Goal: Transaction & Acquisition: Purchase product/service

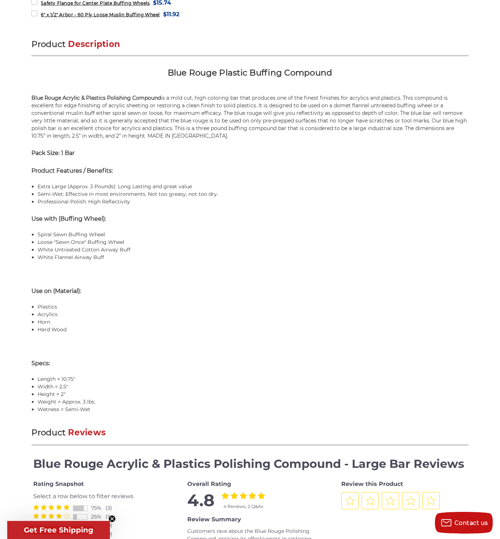
scroll to position [472, 0]
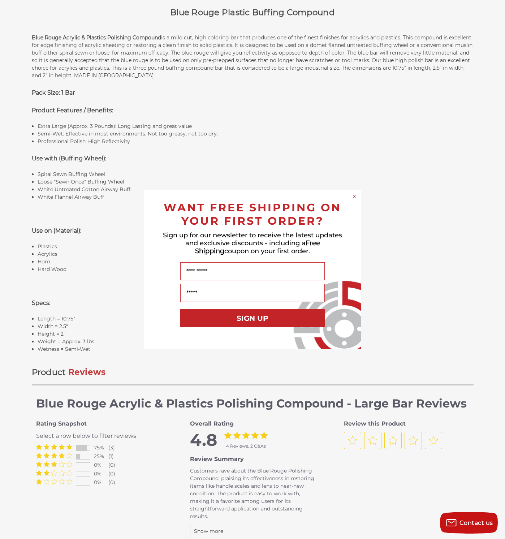
click at [355, 197] on circle "Close dialog" at bounding box center [354, 196] width 7 height 7
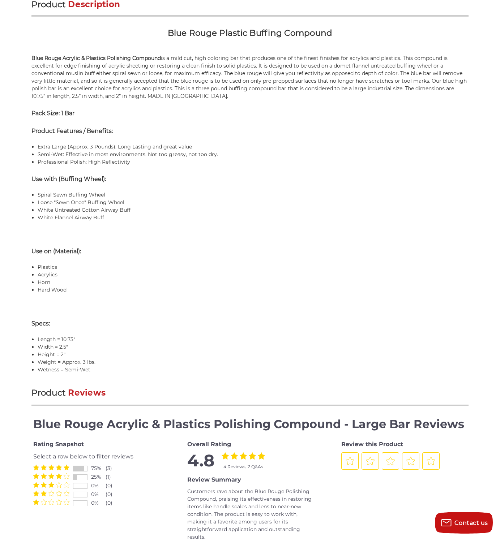
scroll to position [0, 0]
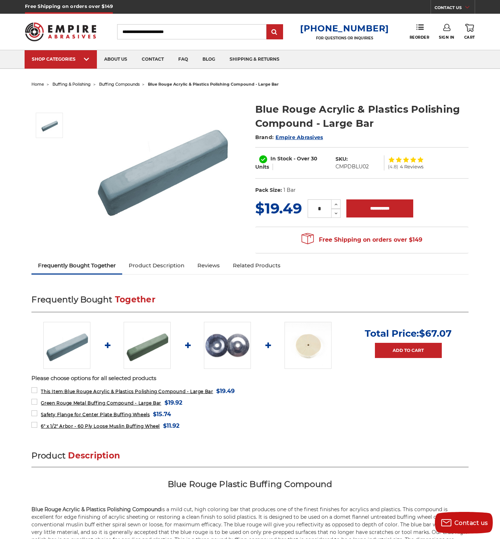
click at [177, 263] on link "Product Description" at bounding box center [156, 266] width 69 height 16
click at [131, 86] on span "buffing compounds" at bounding box center [119, 84] width 40 height 5
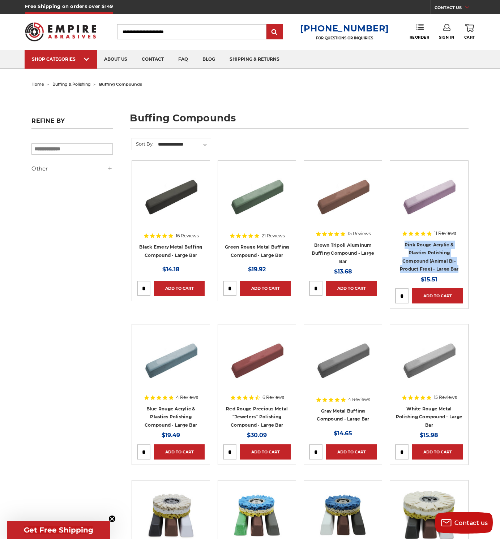
click at [176, 355] on img at bounding box center [171, 359] width 58 height 58
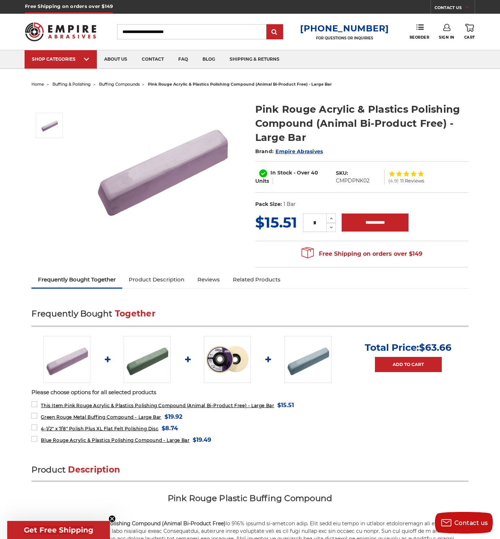
scroll to position [1, 0]
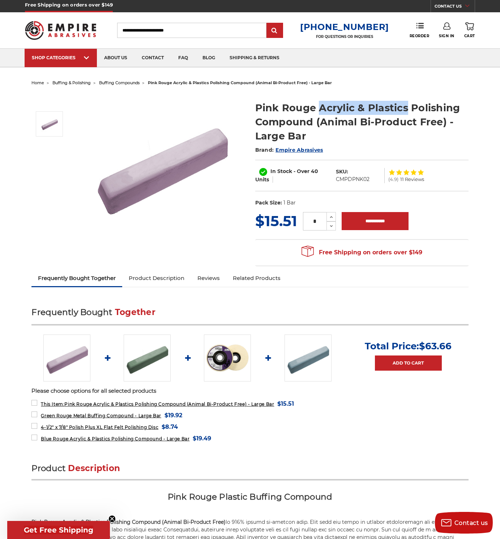
drag, startPoint x: 321, startPoint y: 108, endPoint x: 404, endPoint y: 113, distance: 83.6
click at [404, 113] on h1 "Pink Rouge Acrylic & Plastics Polishing Compound (Animal Bi-Product Free) - Lar…" at bounding box center [361, 122] width 213 height 42
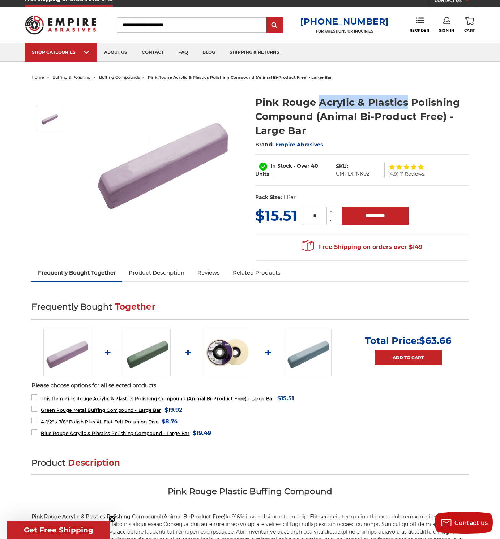
scroll to position [0, 0]
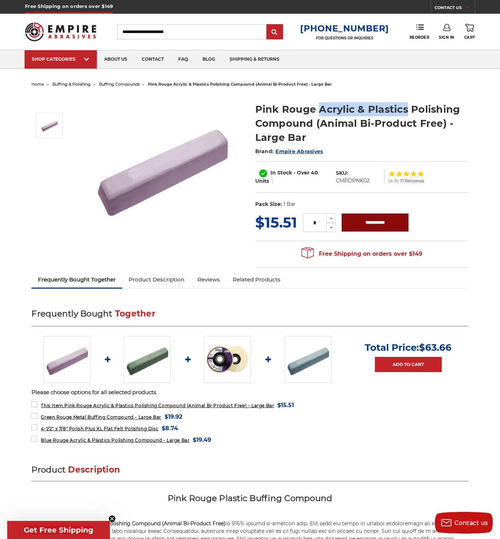
click at [369, 218] on input "**********" at bounding box center [375, 223] width 67 height 18
type input "**********"
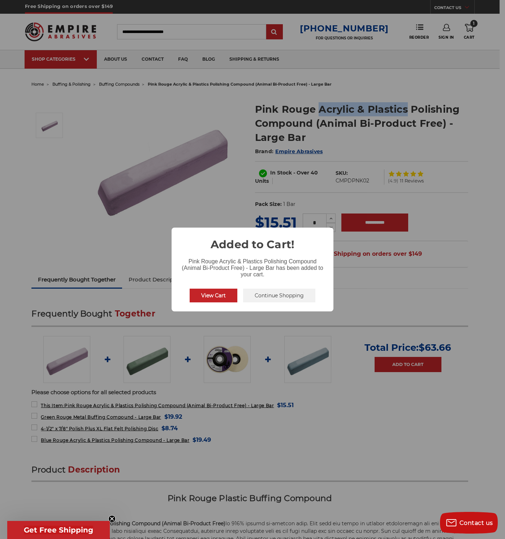
click at [275, 300] on button "Continue Shopping" at bounding box center [279, 296] width 72 height 14
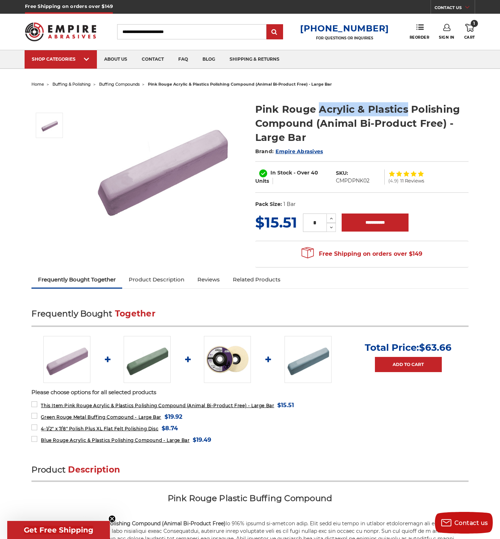
click at [152, 356] on img at bounding box center [147, 359] width 47 height 47
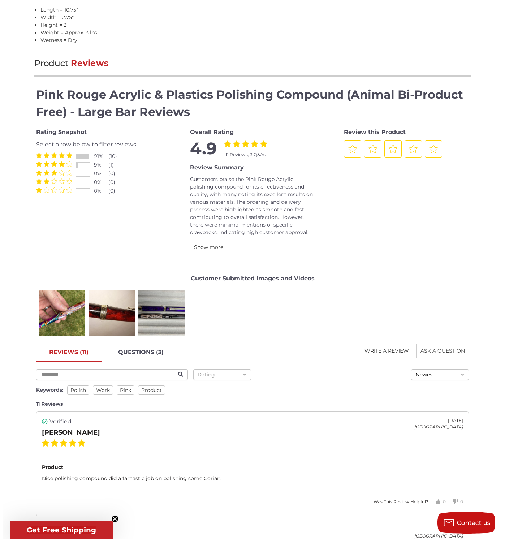
scroll to position [827, 0]
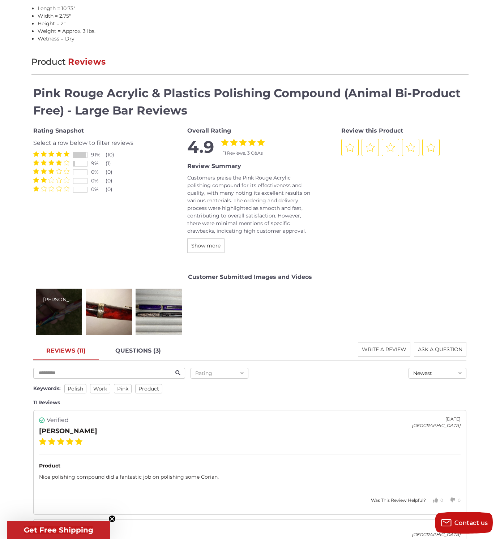
click at [67, 299] on div "Bart C." at bounding box center [59, 312] width 46 height 46
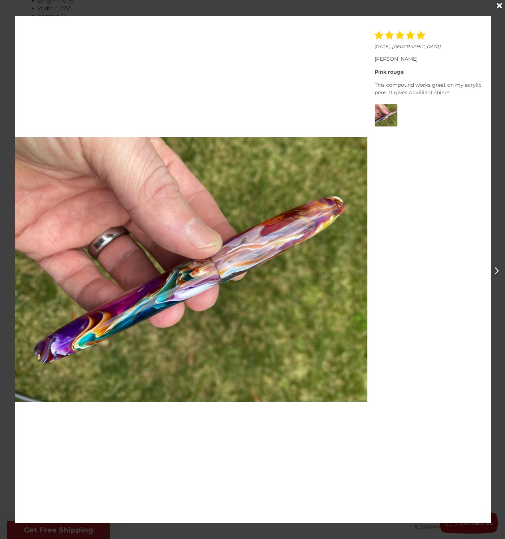
click at [496, 269] on icon "Next" at bounding box center [497, 271] width 5 height 8
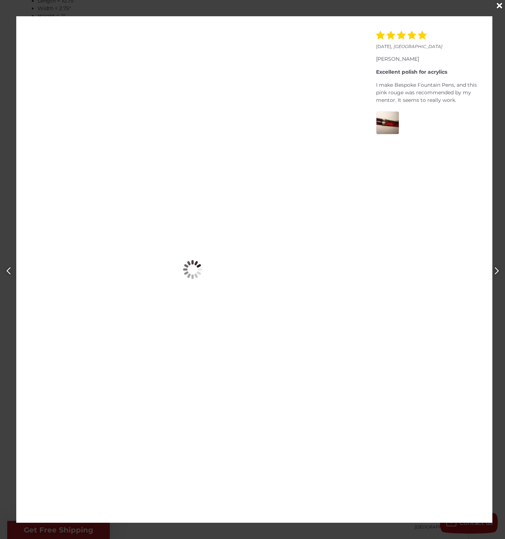
scroll to position [0, 505]
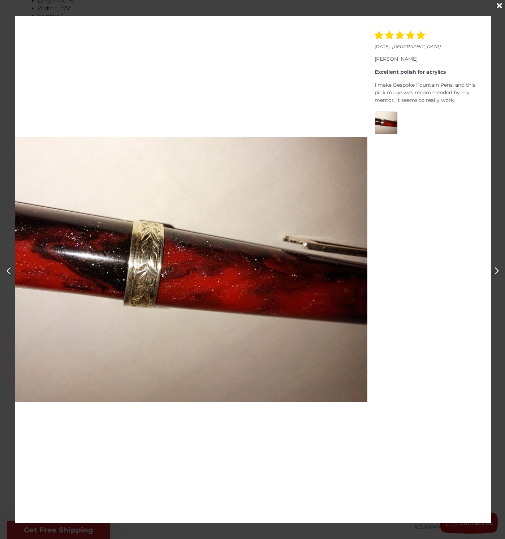
click at [496, 269] on icon "Next" at bounding box center [497, 271] width 5 height 8
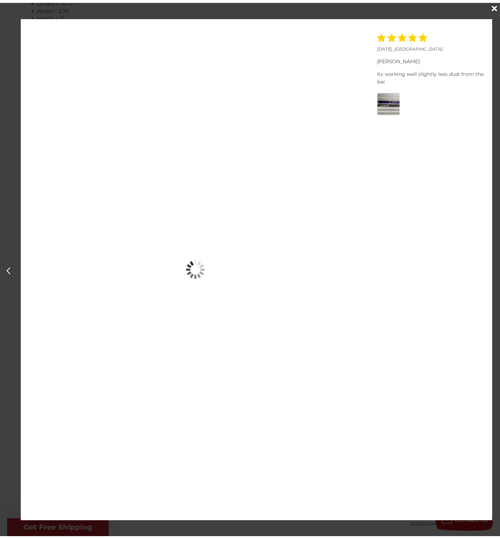
scroll to position [0, 1011]
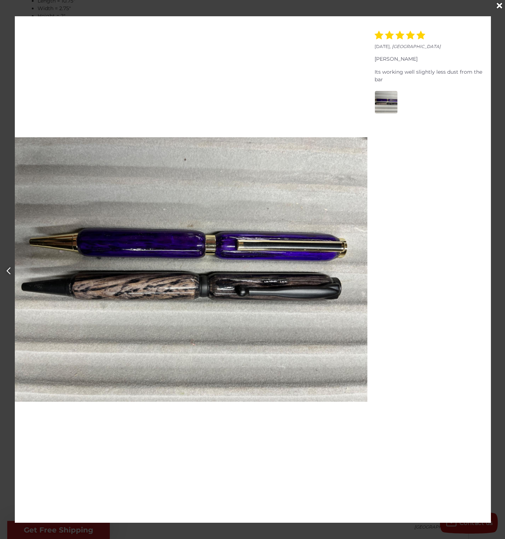
click at [496, 6] on div "Close" at bounding box center [500, 6] width 12 height 12
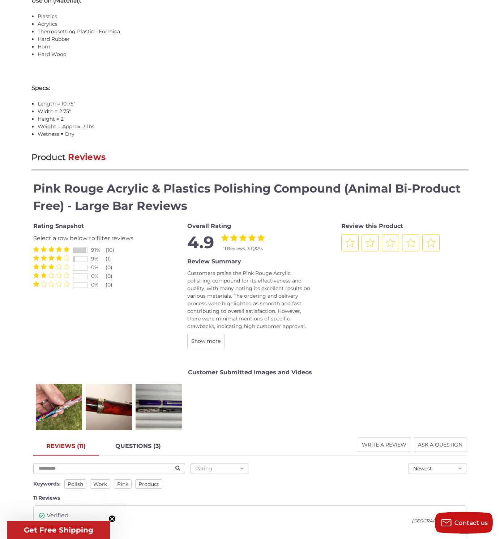
scroll to position [357, 0]
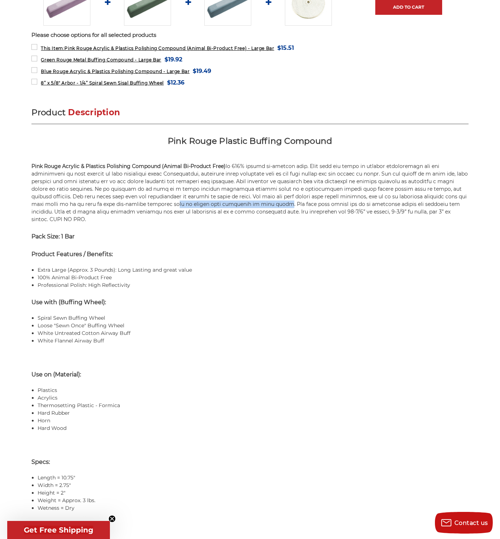
drag, startPoint x: 120, startPoint y: 203, endPoint x: 217, endPoint y: 201, distance: 96.5
click at [217, 201] on p "Pink Rouge Acrylic & Plastics Polishing Compound (Animal Bi-Product Free)" at bounding box center [249, 193] width 437 height 61
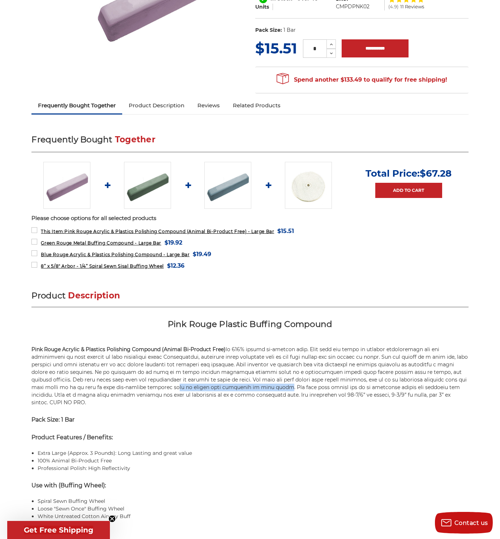
scroll to position [90, 0]
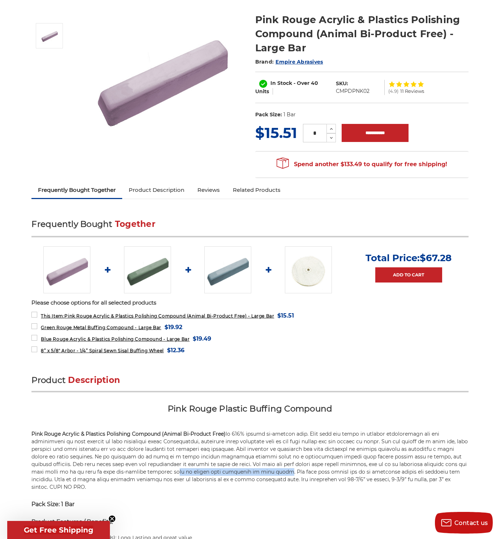
click at [149, 268] on img at bounding box center [147, 270] width 47 height 47
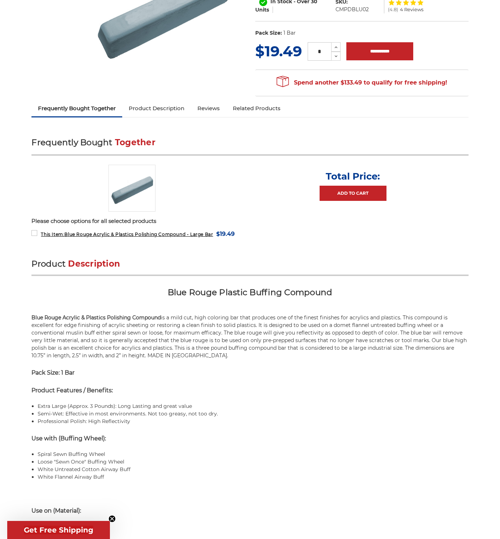
scroll to position [252, 0]
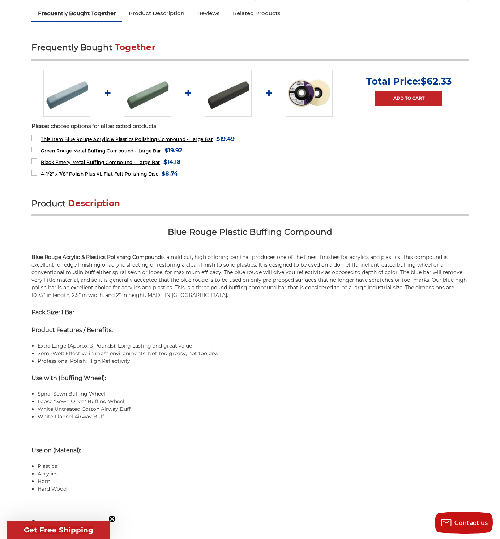
click at [241, 98] on img at bounding box center [228, 93] width 47 height 47
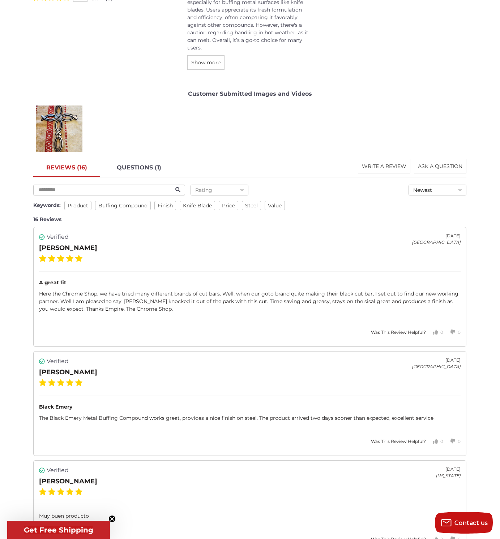
scroll to position [957, 0]
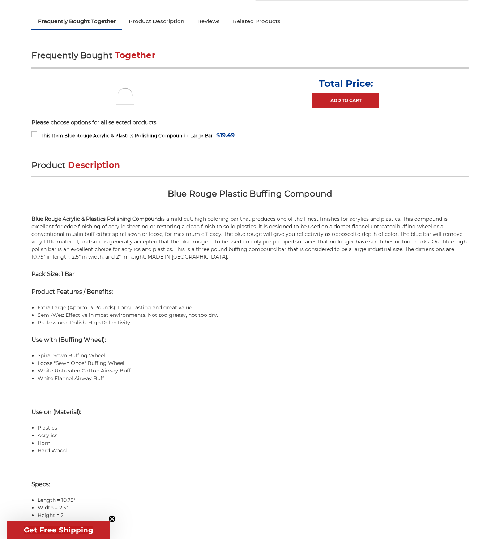
scroll to position [252, 0]
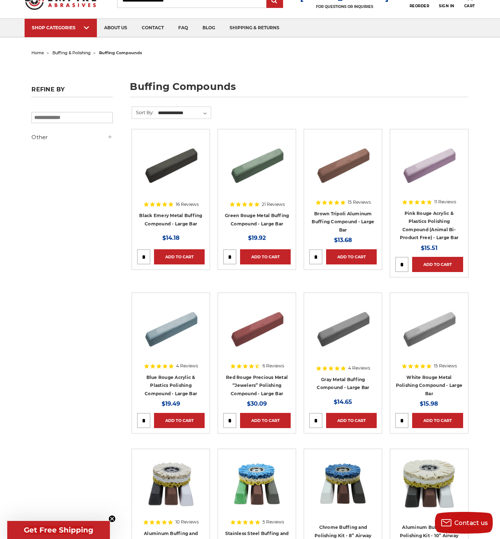
scroll to position [158, 0]
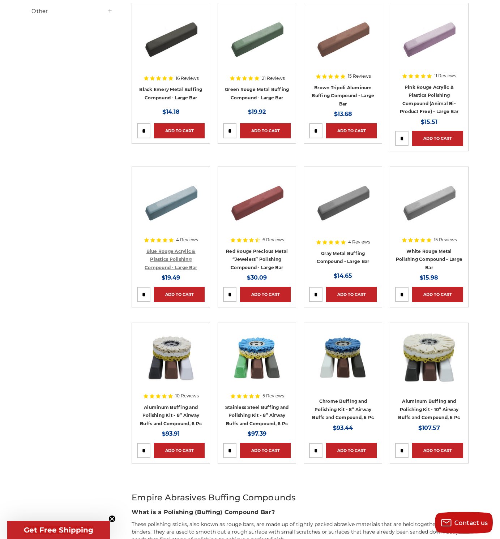
click at [181, 257] on link "Blue Rouge Acrylic & Plastics Polishing Compound - Large Bar" at bounding box center [171, 260] width 52 height 22
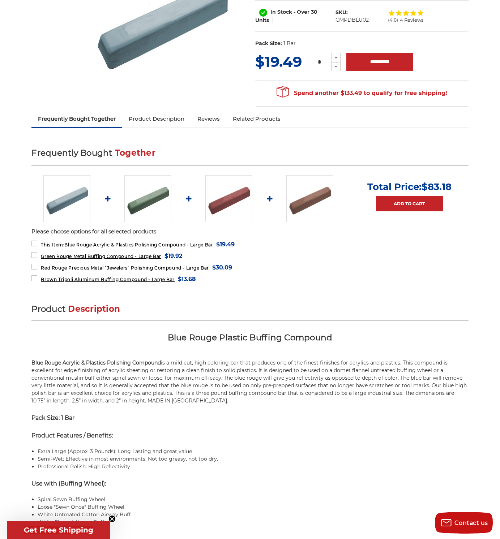
scroll to position [268, 0]
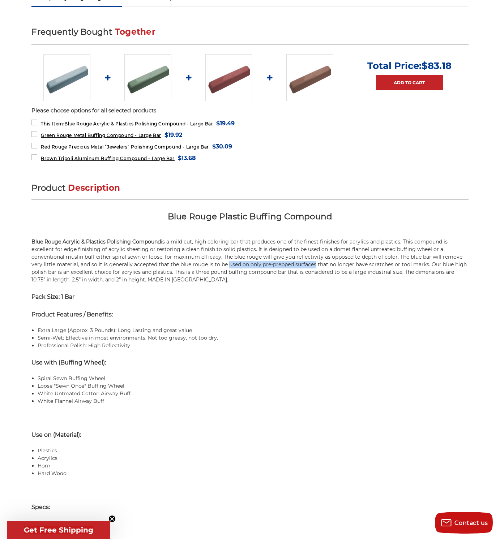
drag, startPoint x: 230, startPoint y: 262, endPoint x: 313, endPoint y: 262, distance: 82.8
click at [313, 262] on p "Blue Rouge Acrylic & Plastics Polishing Compound is a mild cut, high coloring b…" at bounding box center [249, 261] width 437 height 46
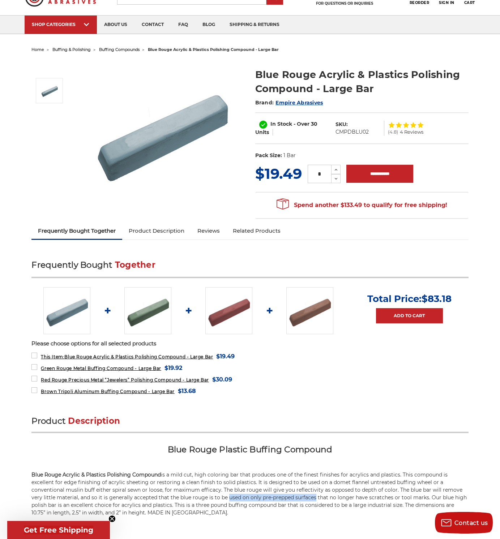
scroll to position [0, 0]
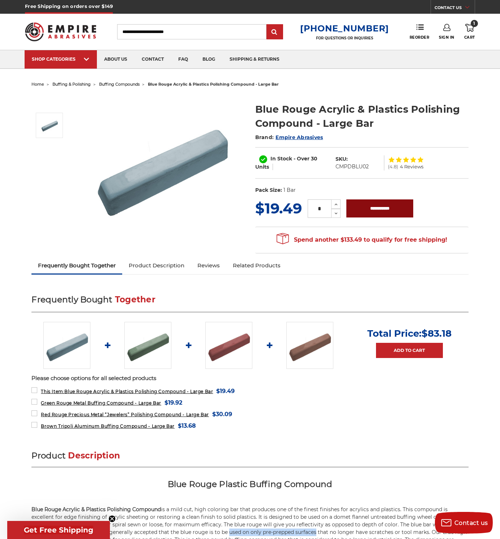
click at [378, 211] on input "**********" at bounding box center [379, 209] width 67 height 18
type input "**********"
click at [71, 85] on span "buffing & polishing" at bounding box center [71, 84] width 38 height 5
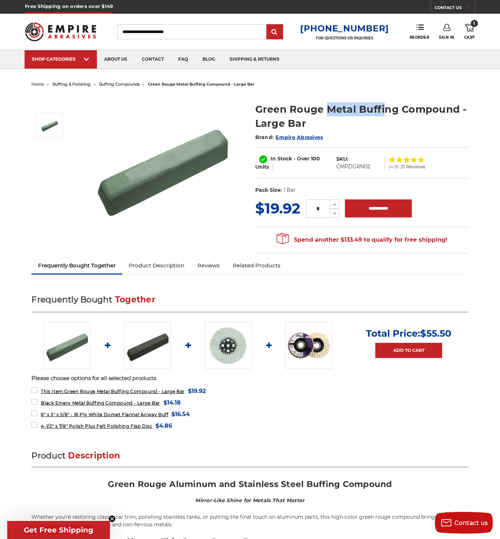
drag, startPoint x: 329, startPoint y: 110, endPoint x: 395, endPoint y: 112, distance: 65.8
click at [388, 111] on h1 "Green Rouge Metal Buffing Compound - Large Bar" at bounding box center [361, 116] width 213 height 28
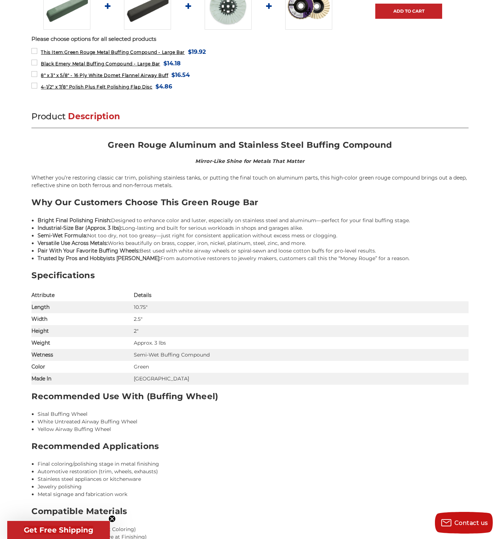
scroll to position [379, 0]
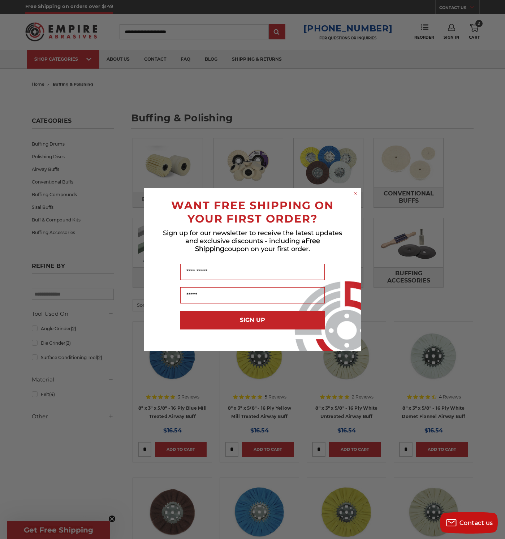
click at [355, 194] on icon "Close dialog" at bounding box center [355, 193] width 3 height 3
